Goal: Task Accomplishment & Management: Manage account settings

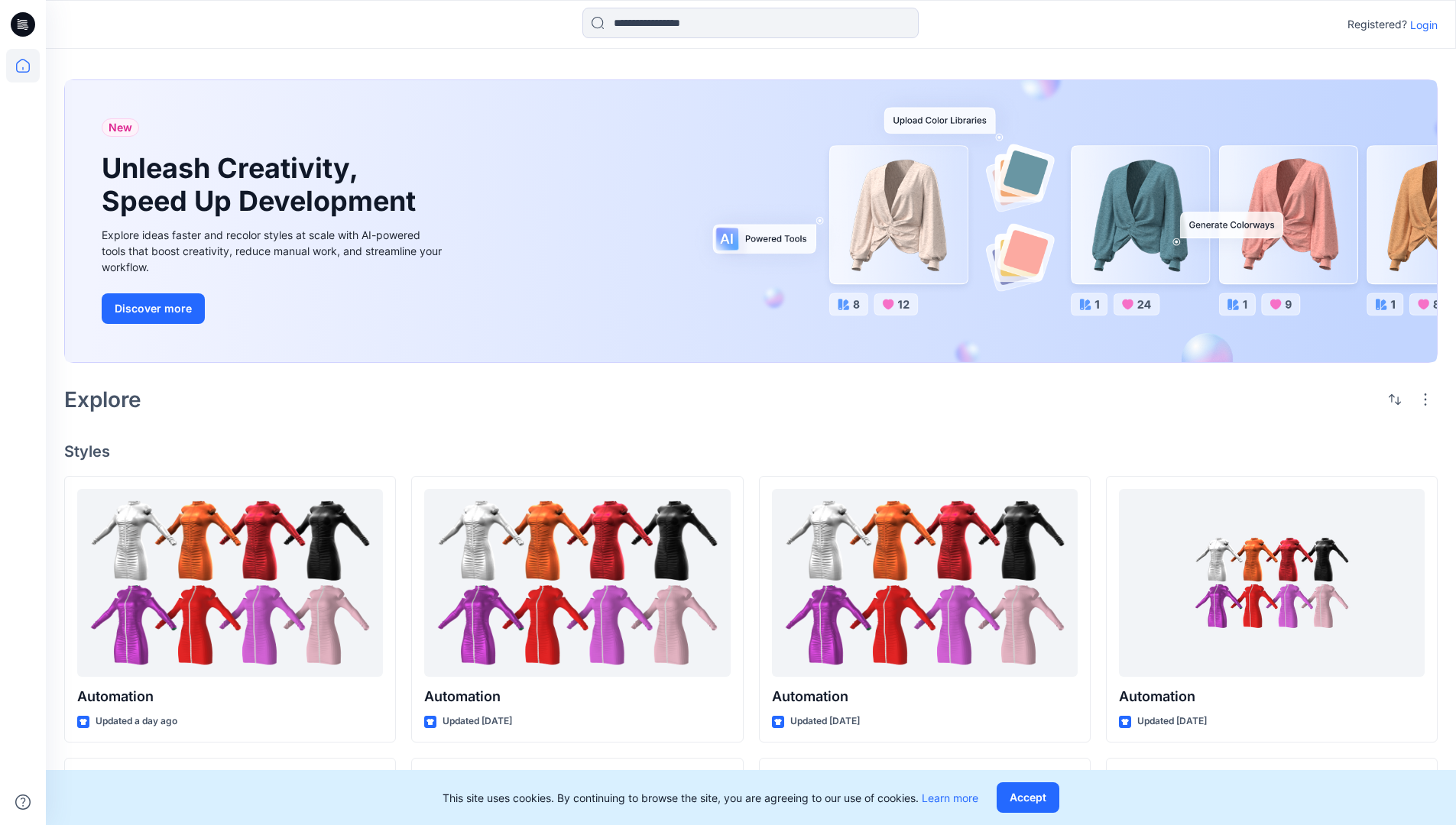
click at [1420, 24] on p "Login" at bounding box center [1424, 24] width 27 height 16
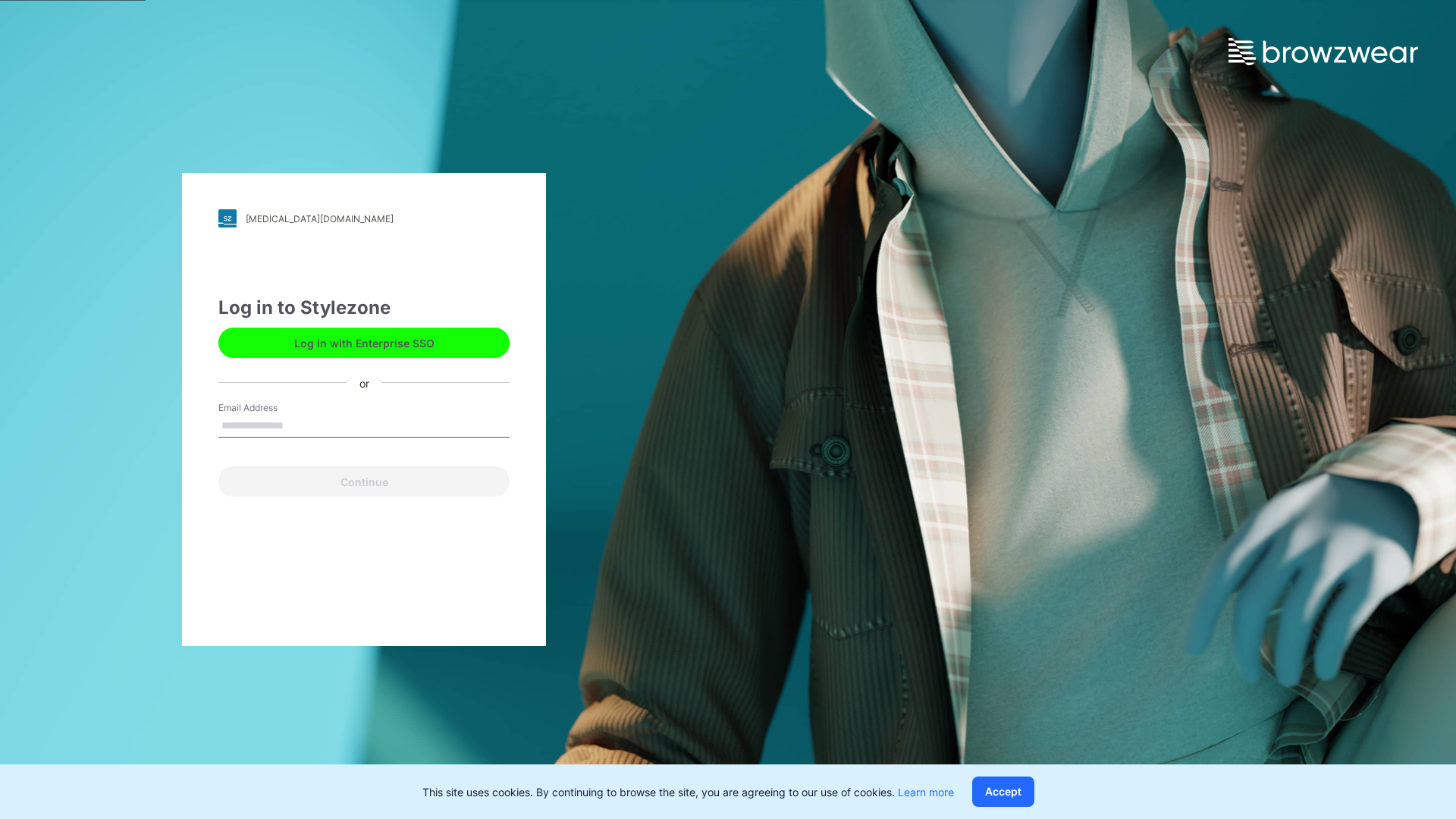
click at [300, 425] on input "Email Address" at bounding box center [363, 427] width 291 height 23
type input "**********"
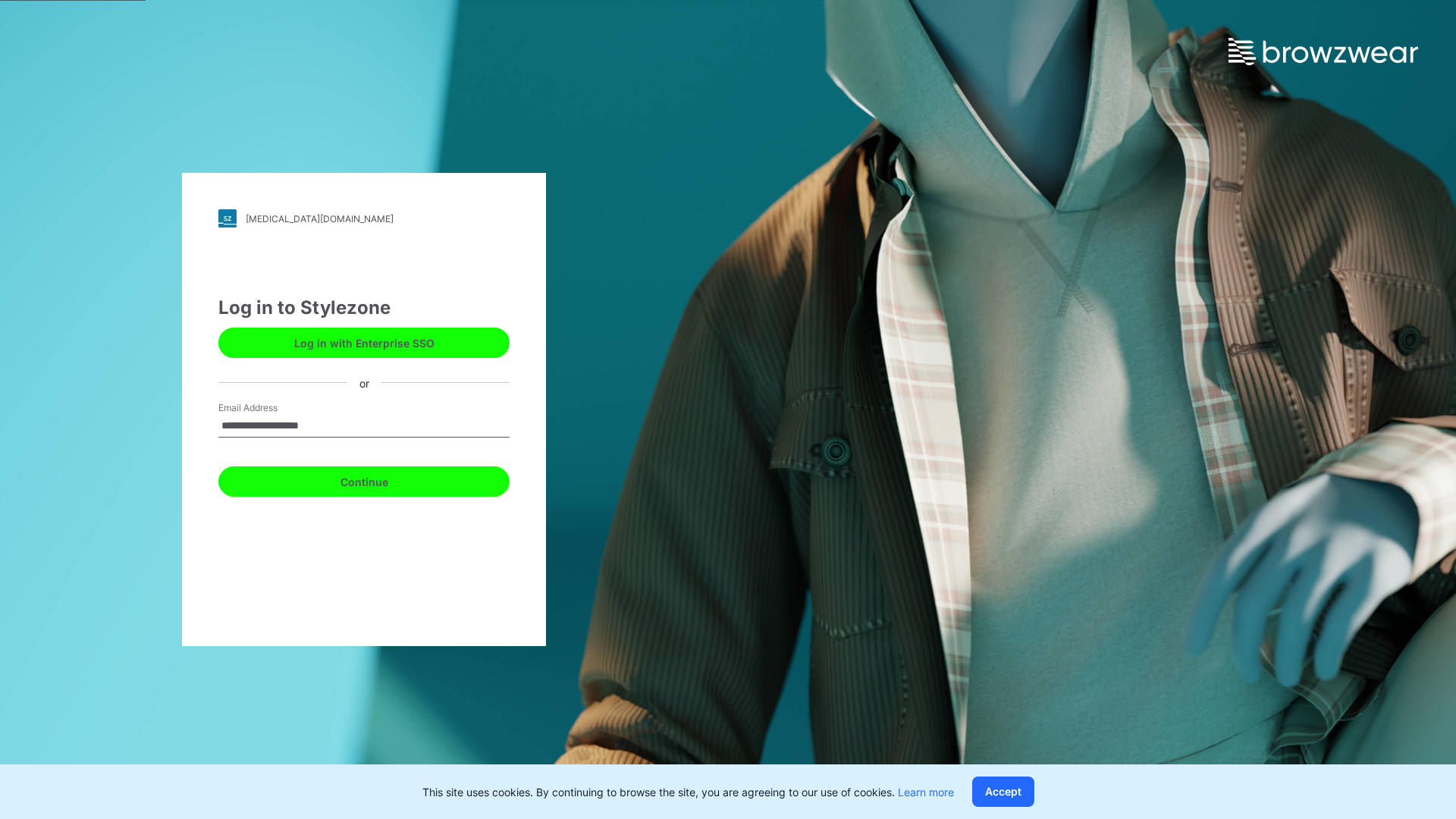
click at [381, 480] on button "Continue" at bounding box center [363, 482] width 291 height 31
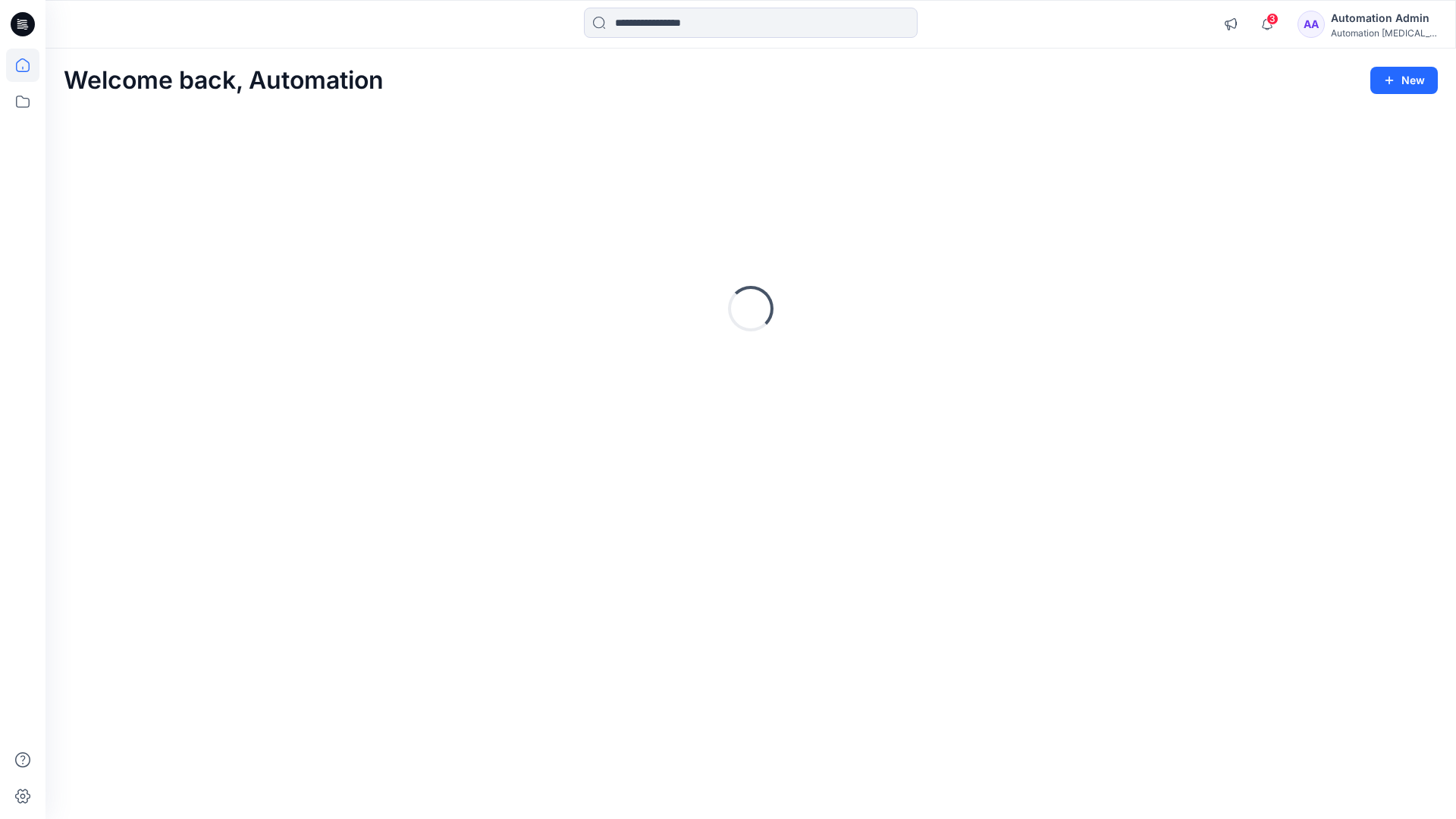
click at [29, 65] on icon at bounding box center [23, 65] width 13 height 13
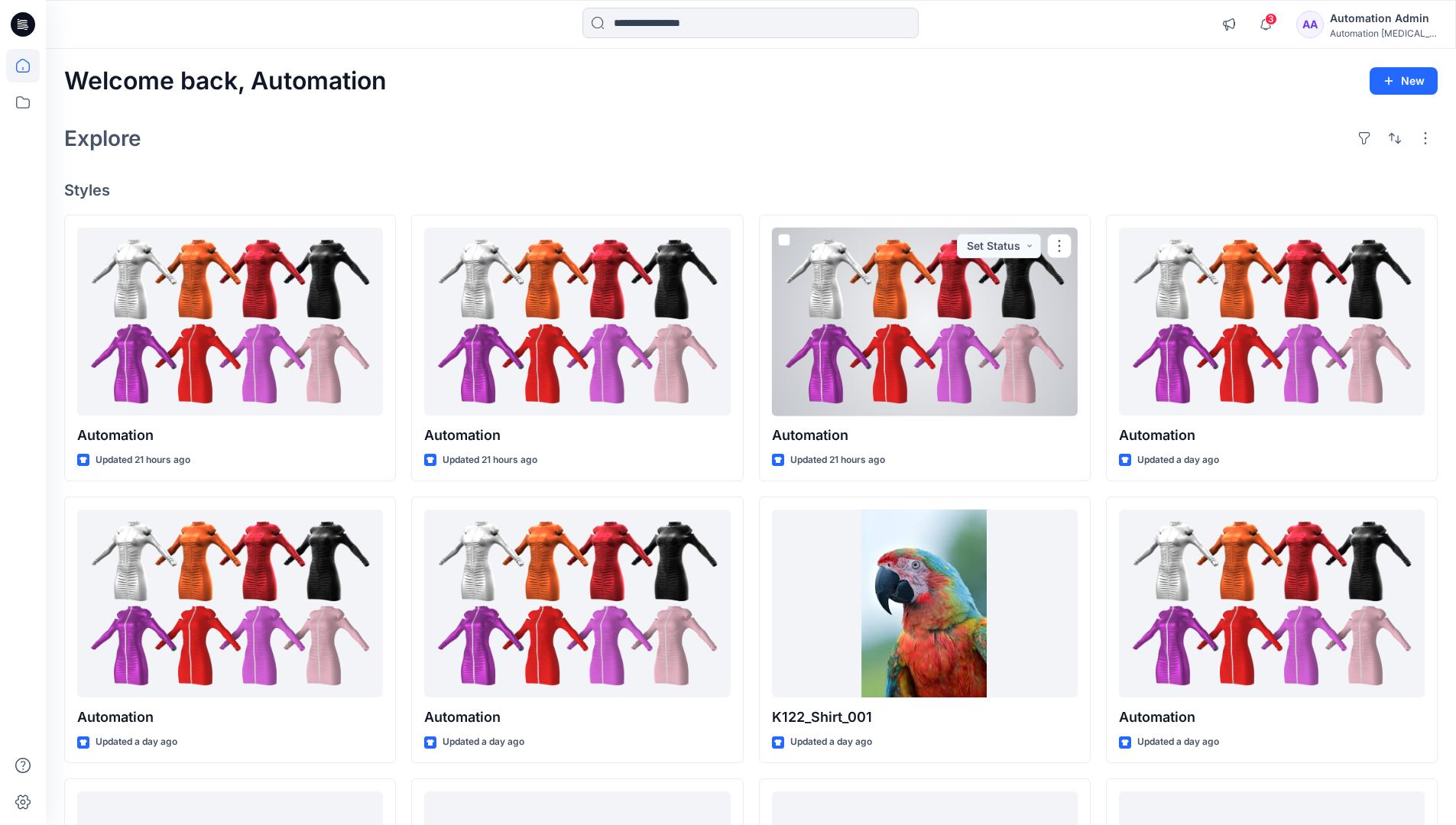
click at [1364, 24] on div "Automation Admin" at bounding box center [1383, 17] width 107 height 18
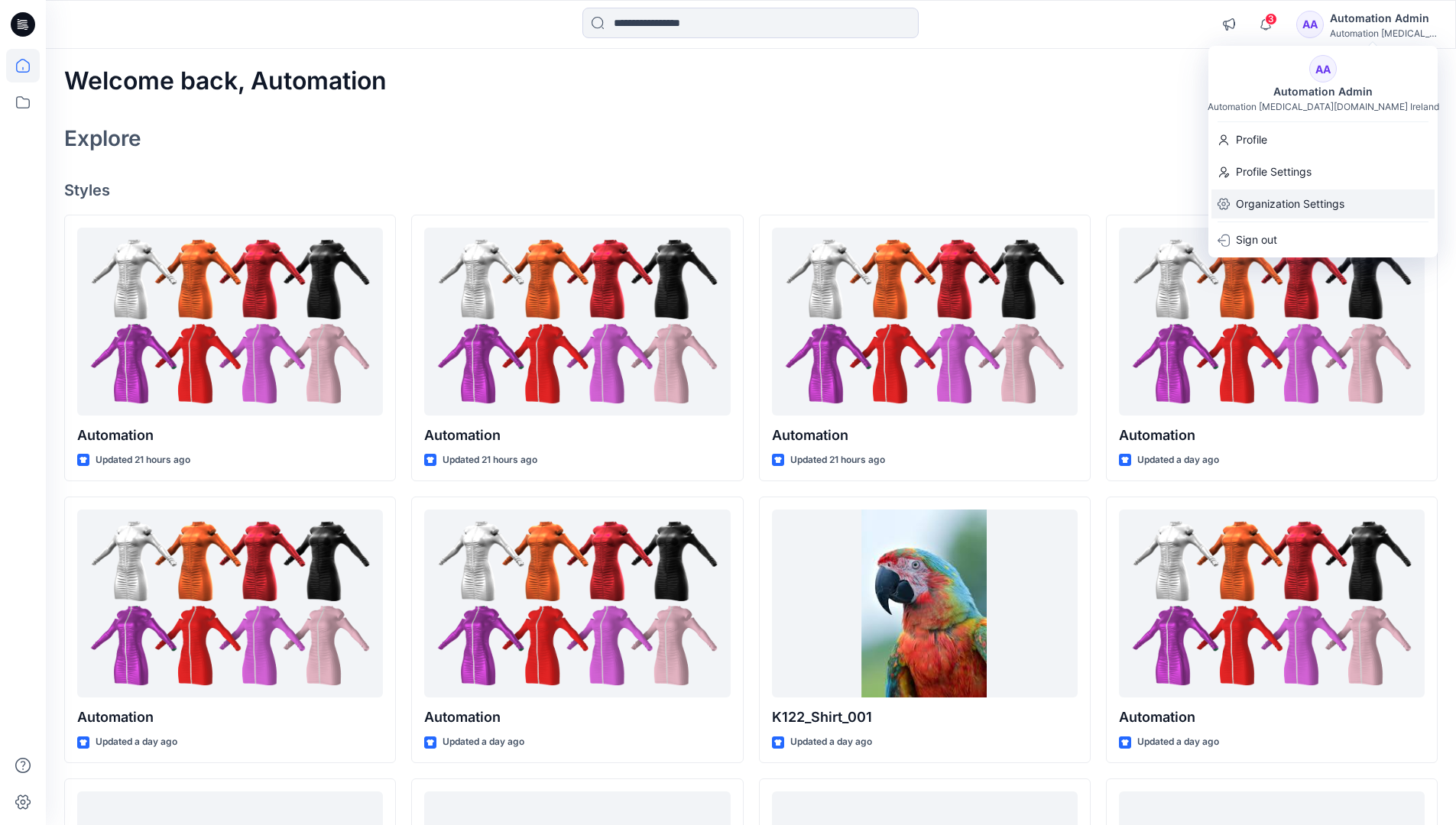
click at [1292, 194] on p "Organization Settings" at bounding box center [1290, 204] width 108 height 29
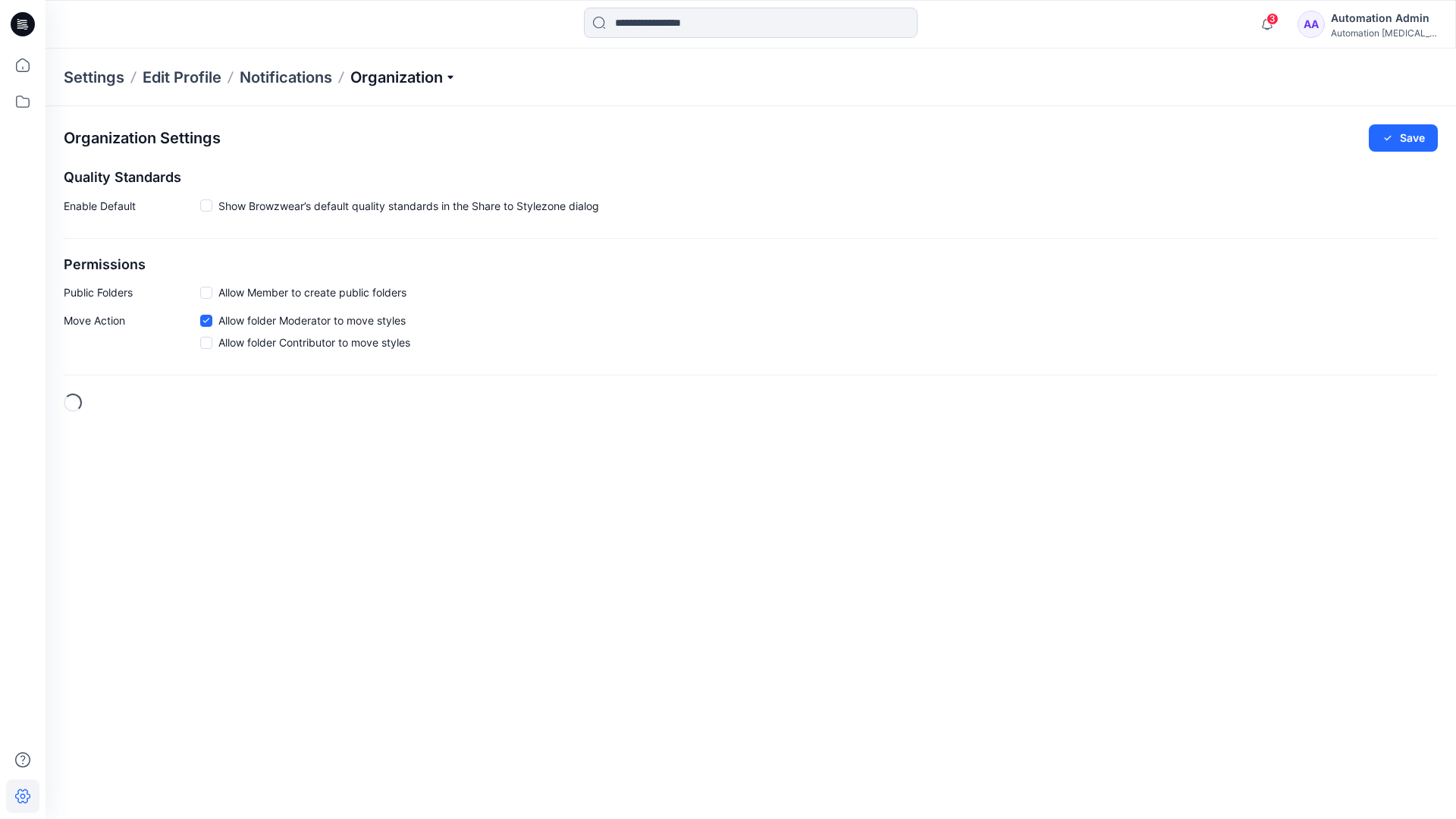
click at [451, 77] on p "Organization" at bounding box center [404, 77] width 106 height 21
click at [376, 141] on link "Edit Status Labels" at bounding box center [406, 143] width 221 height 31
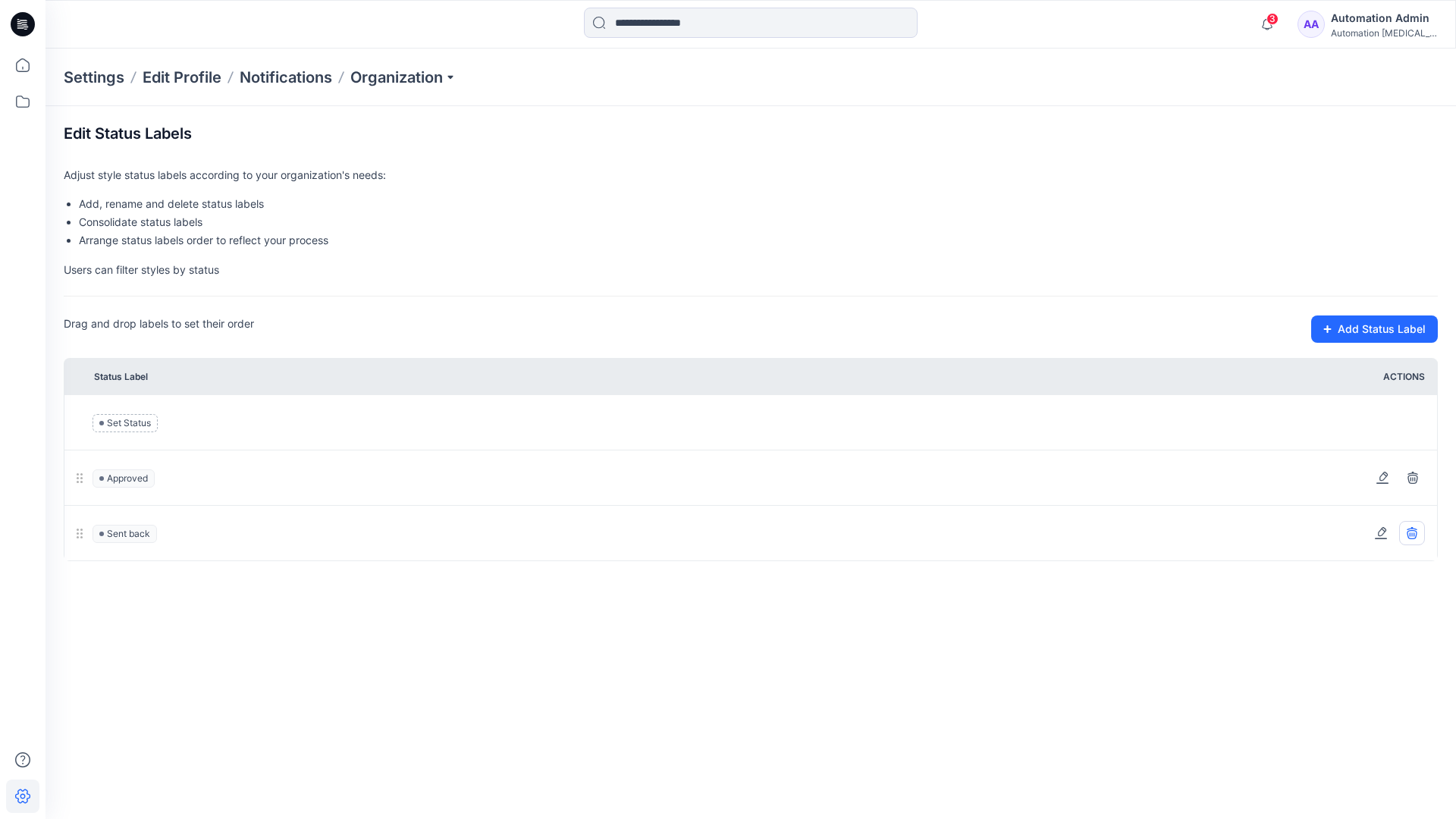
click at [1414, 533] on icon at bounding box center [1412, 532] width 10 height 10
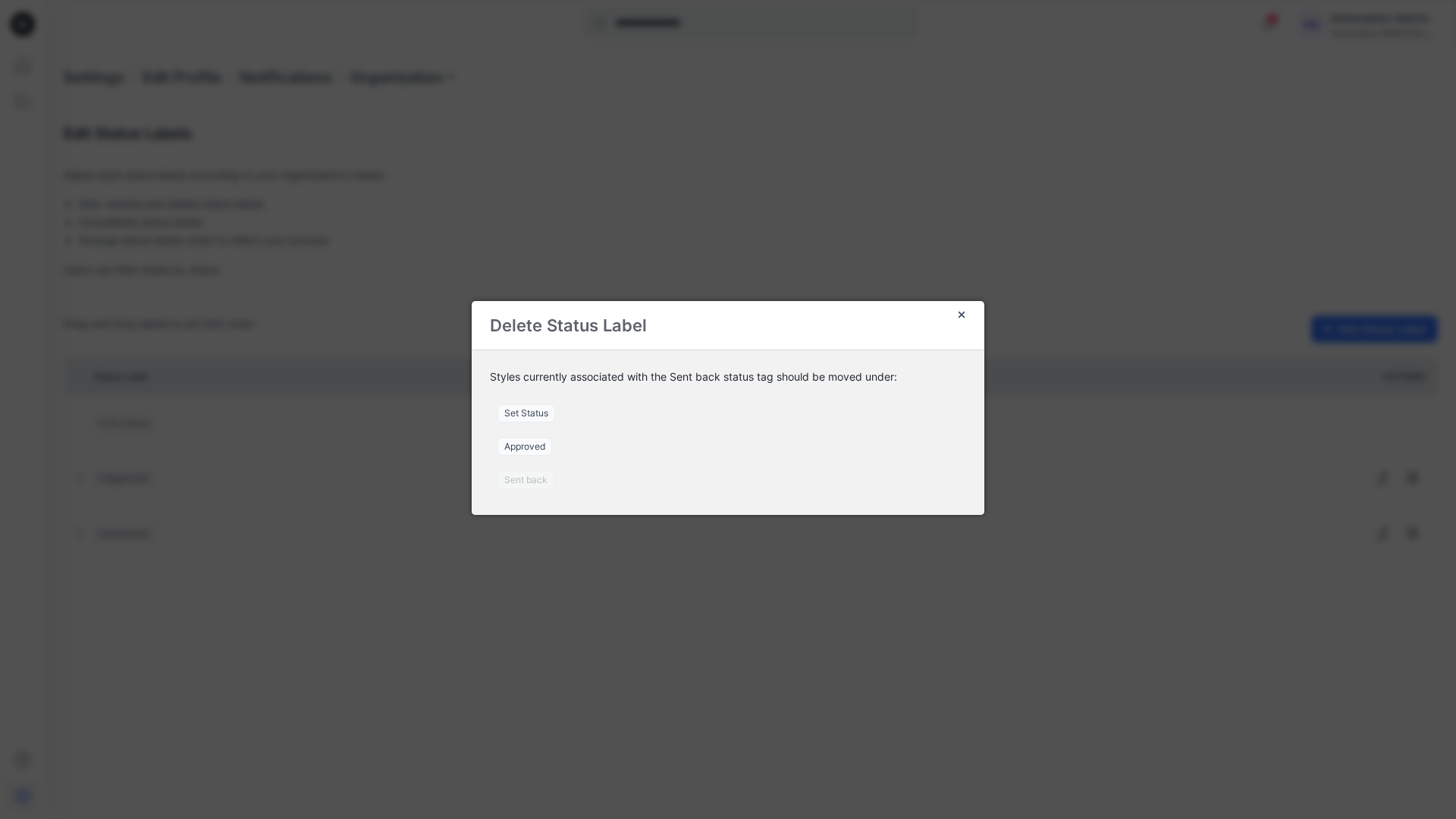
click at [532, 412] on span "Set Status" at bounding box center [527, 413] width 58 height 18
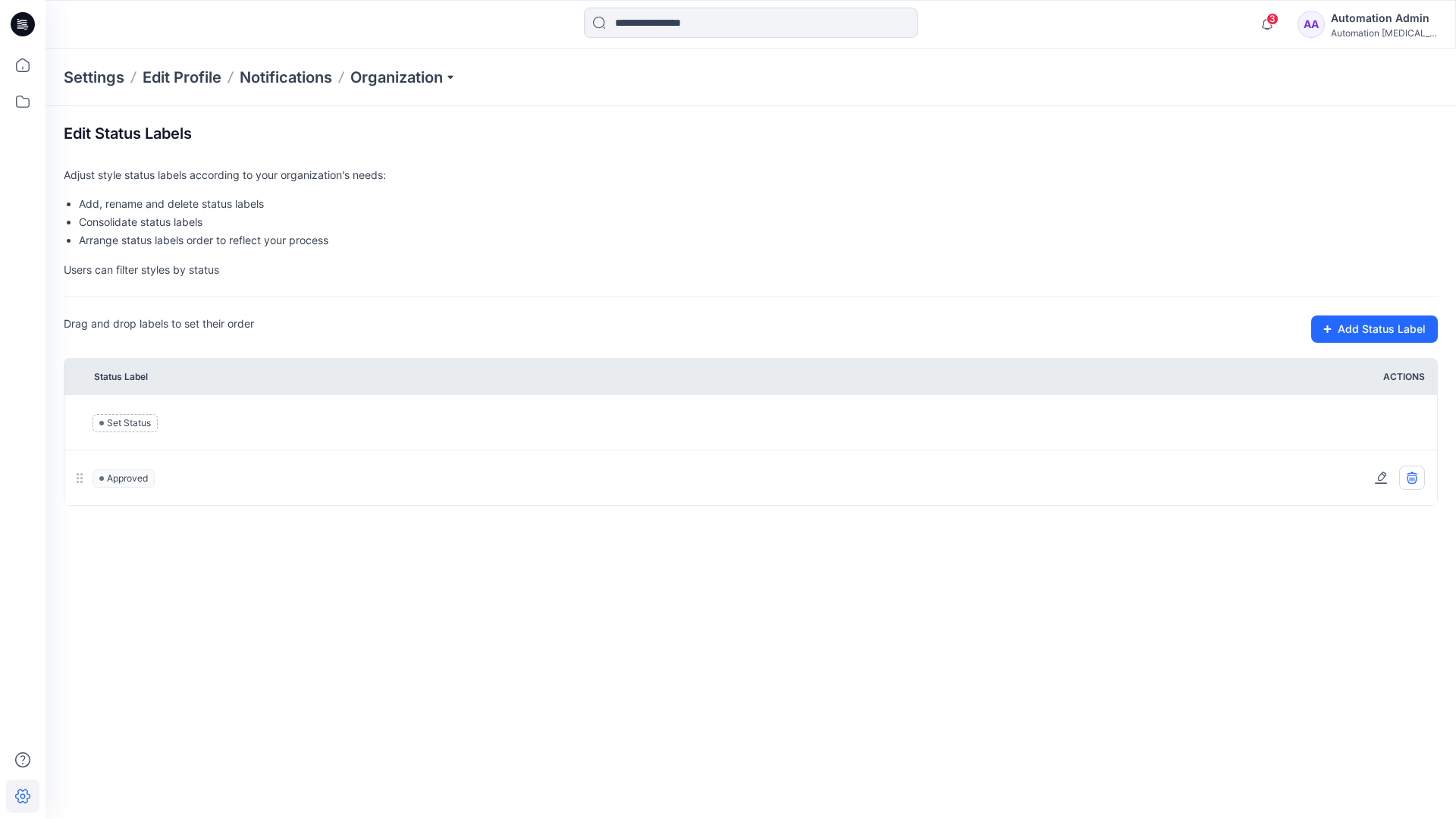
click at [1416, 480] on icon at bounding box center [1412, 479] width 10 height 9
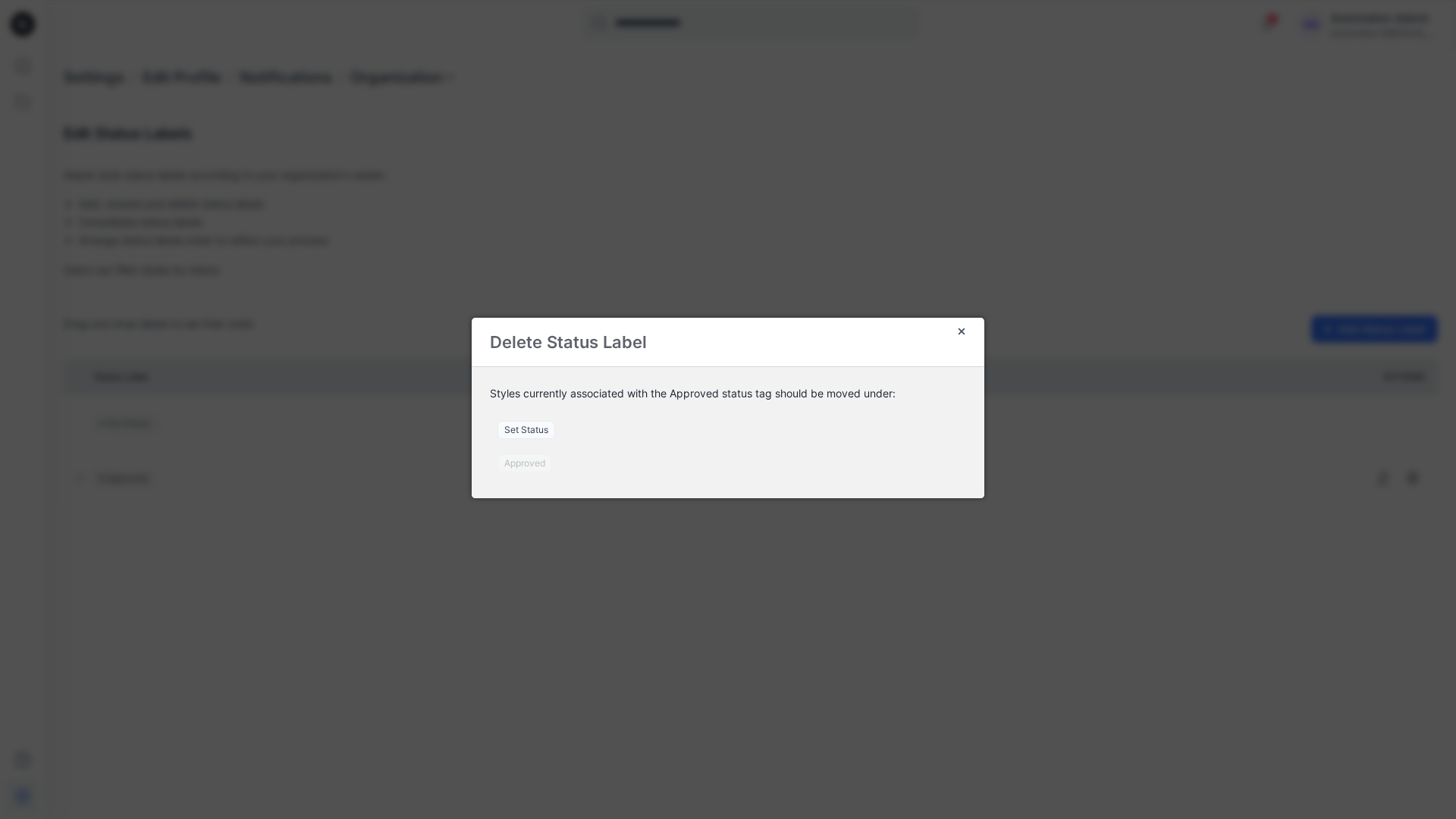
click at [534, 432] on span "Set Status" at bounding box center [527, 430] width 58 height 18
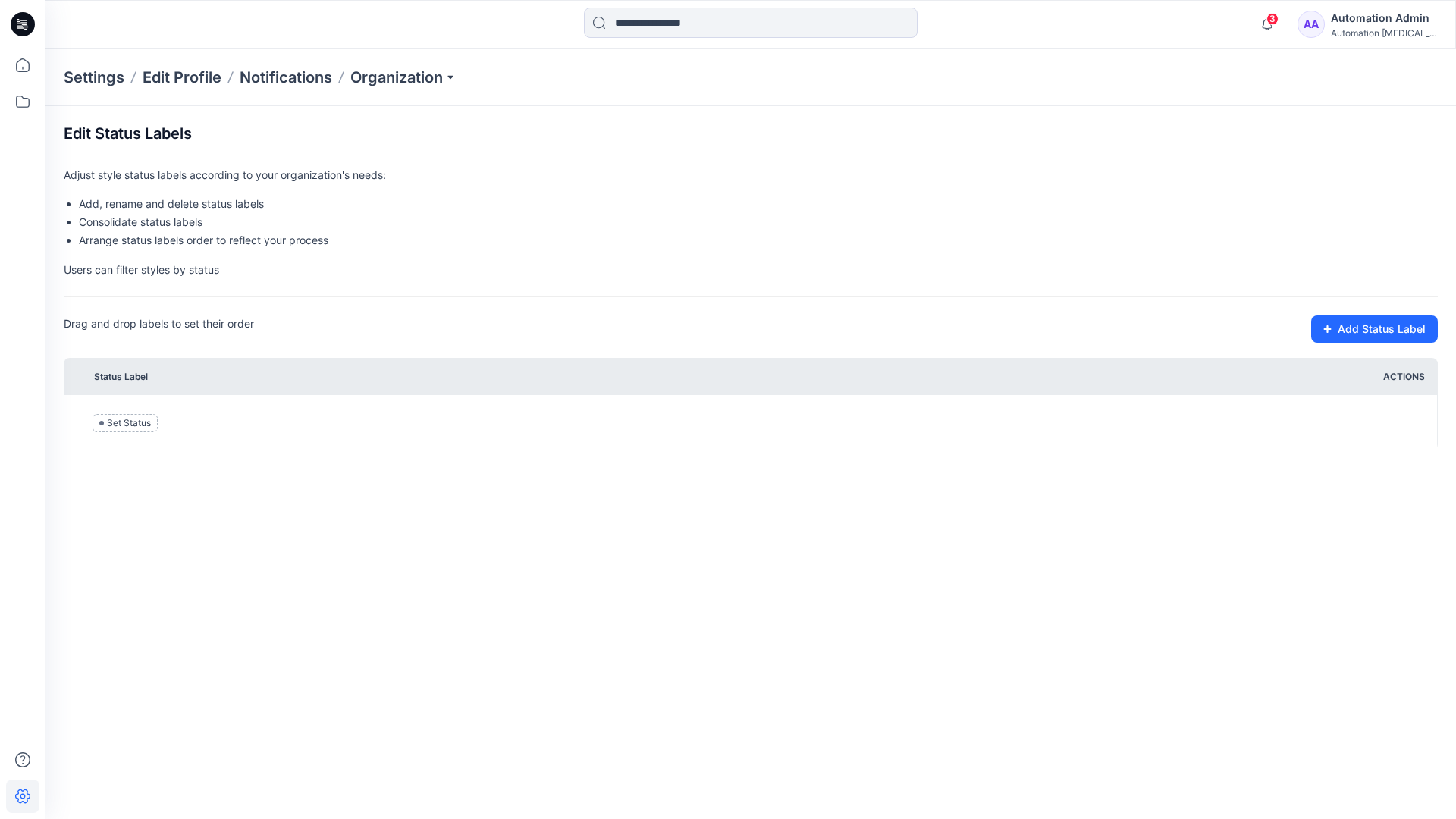
click at [1358, 31] on div "Automation testim..." at bounding box center [1384, 33] width 106 height 12
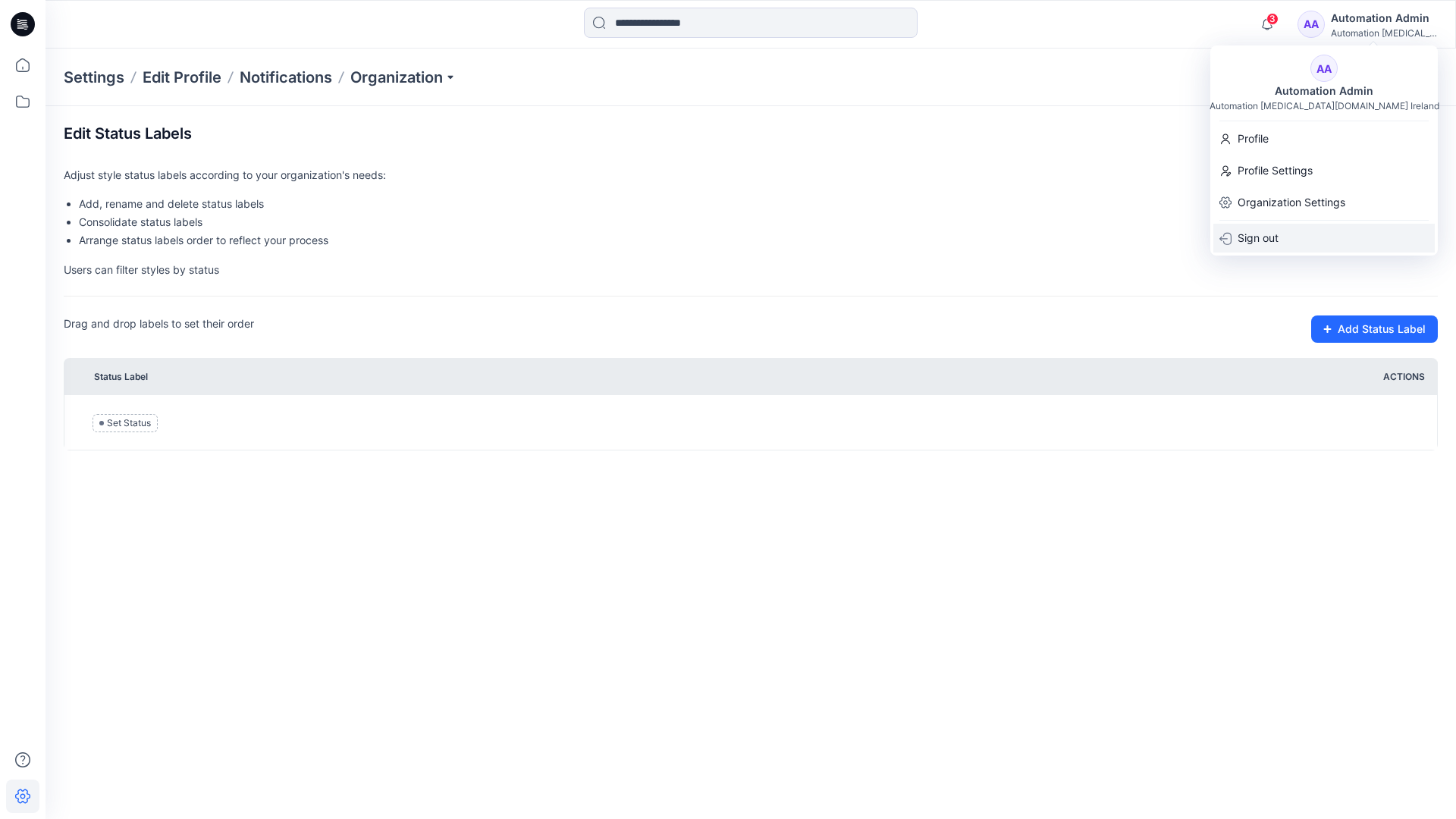
click at [1271, 233] on p "Sign out" at bounding box center [1258, 238] width 41 height 29
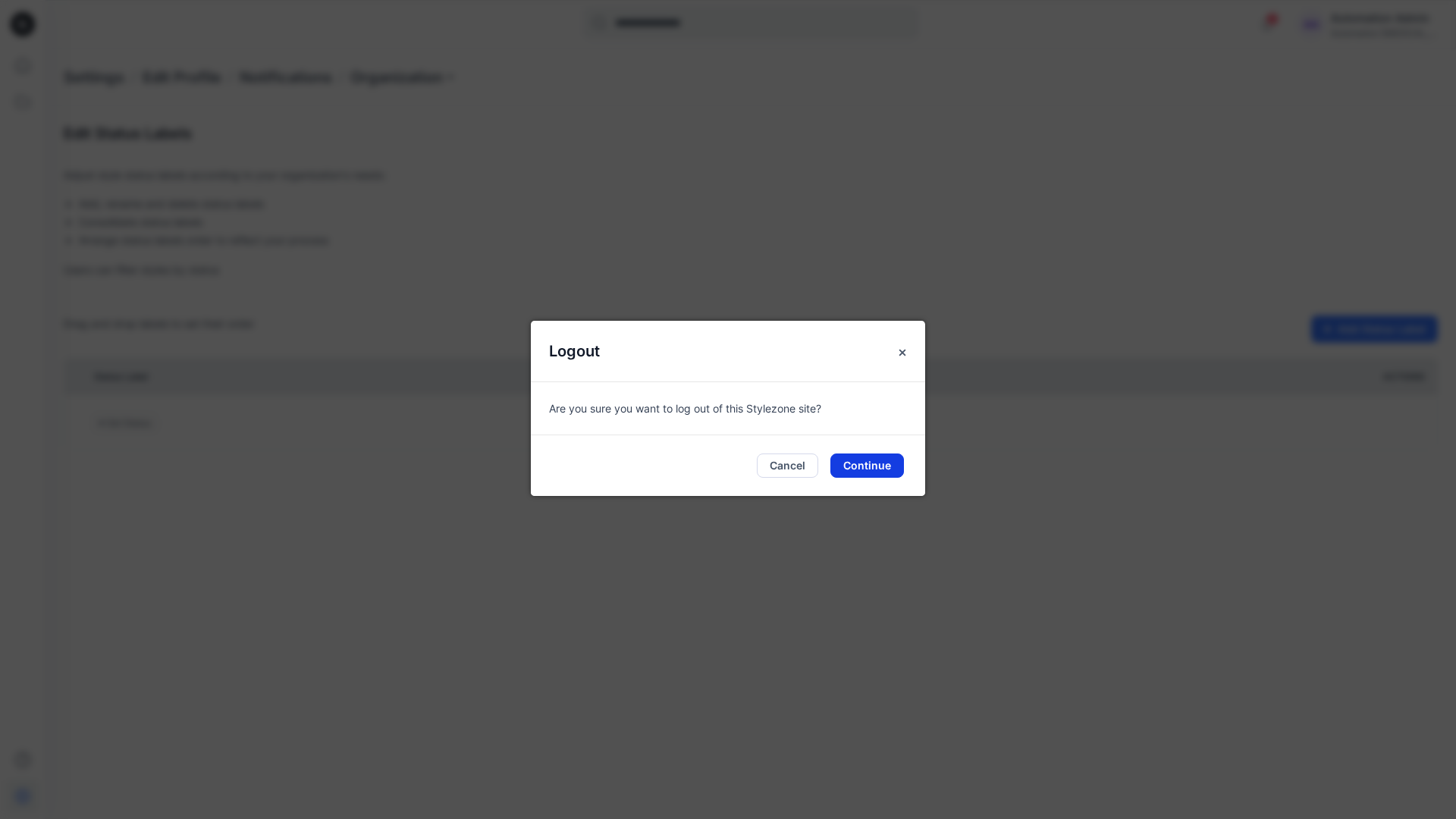
click at [876, 469] on button "Continue" at bounding box center [867, 465] width 74 height 24
